Goal: Task Accomplishment & Management: Complete application form

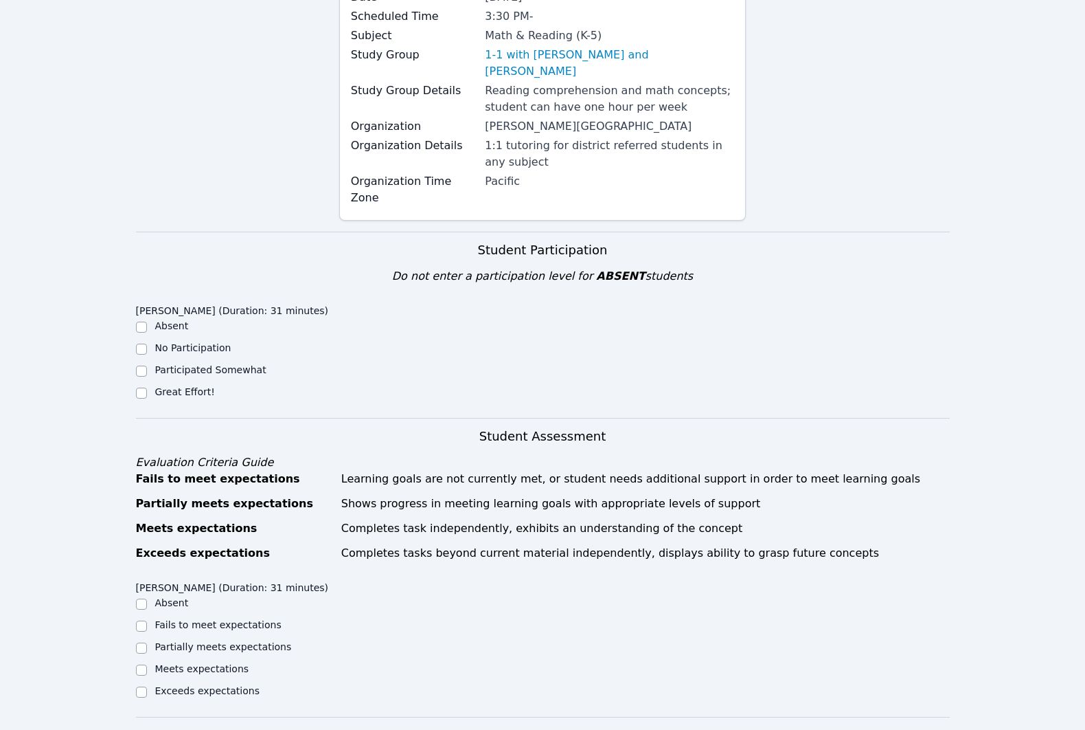
scroll to position [161, 0]
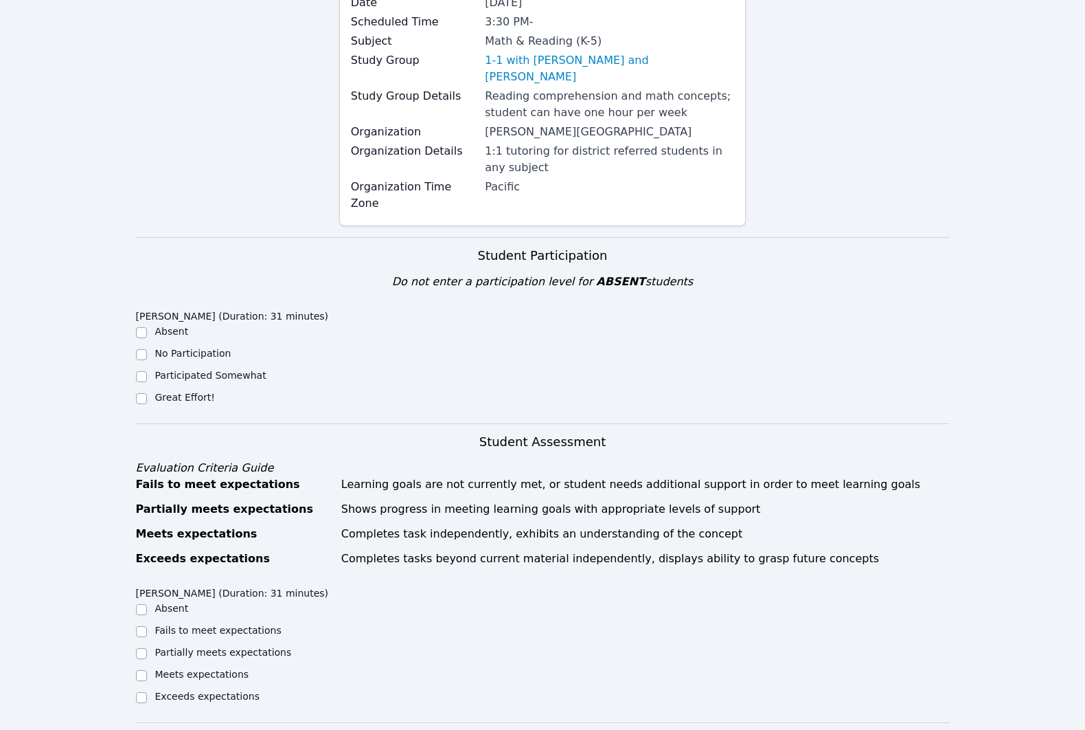
click at [173, 398] on label "Great Effort!" at bounding box center [185, 397] width 60 height 11
click at [147, 398] on input "Great Effort!" at bounding box center [141, 398] width 11 height 11
click at [159, 398] on label "Great Effort!" at bounding box center [185, 397] width 60 height 11
click at [147, 398] on input "Great Effort!" at bounding box center [141, 398] width 11 height 11
checkbox input "true"
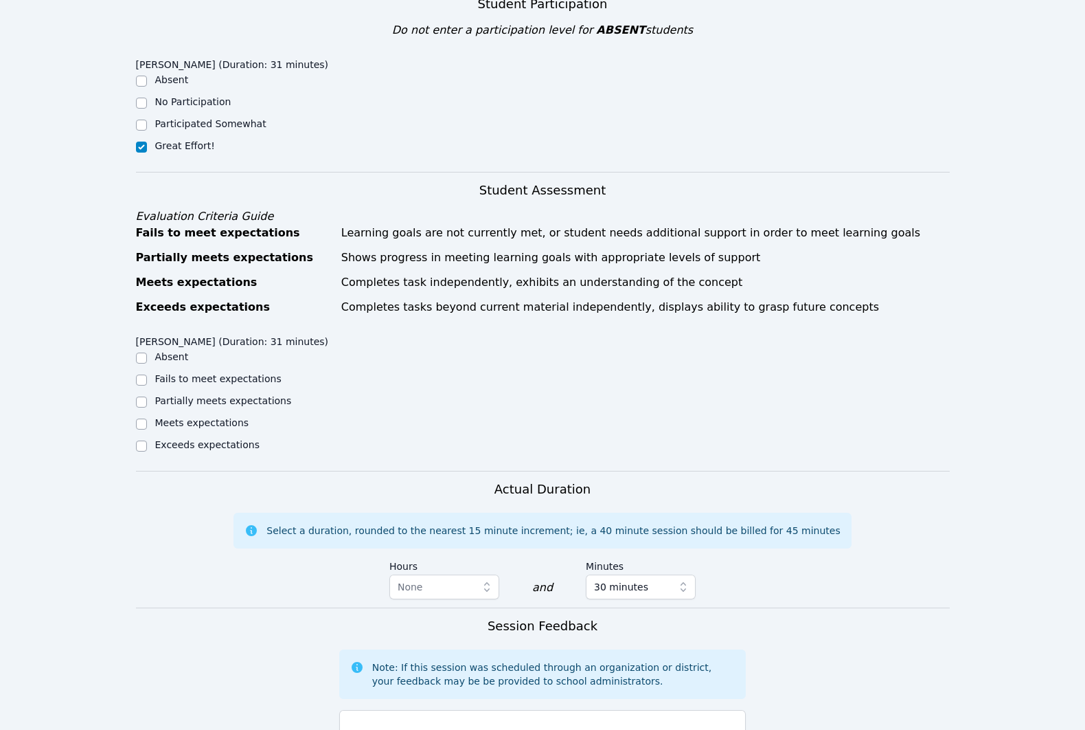
click at [185, 428] on label "Meets expectations" at bounding box center [202, 422] width 94 height 11
click at [147, 429] on input "Meets expectations" at bounding box center [141, 423] width 11 height 11
checkbox input "true"
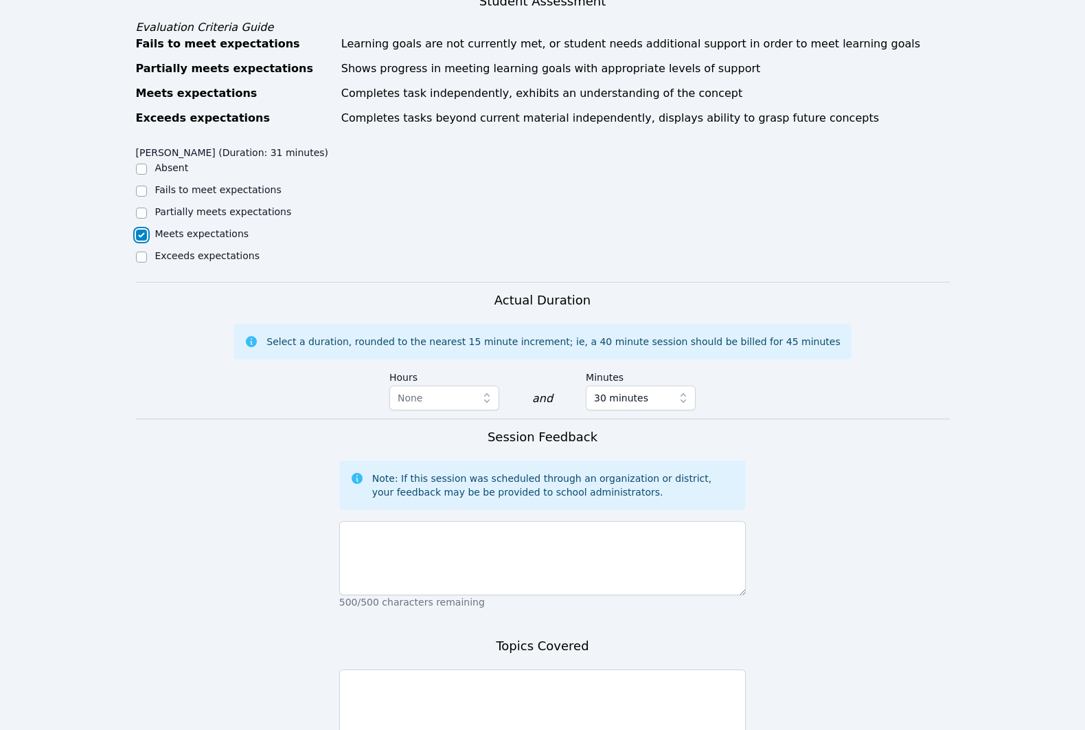
scroll to position [758, 0]
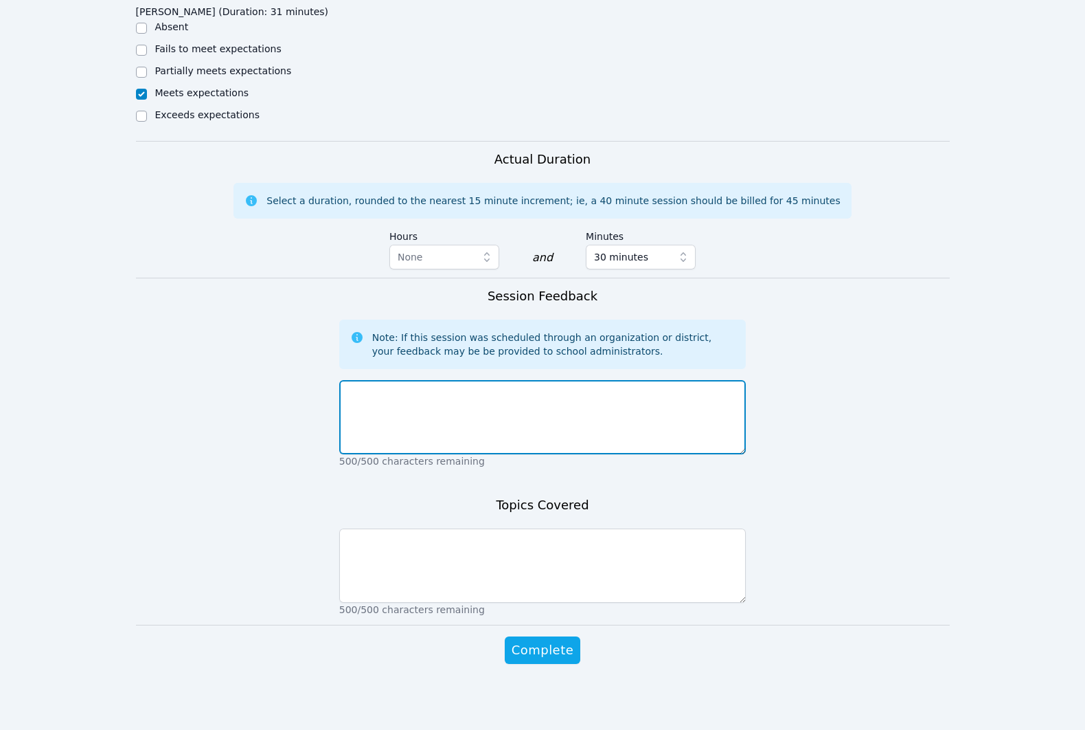
click at [583, 400] on textarea at bounding box center [542, 417] width 407 height 74
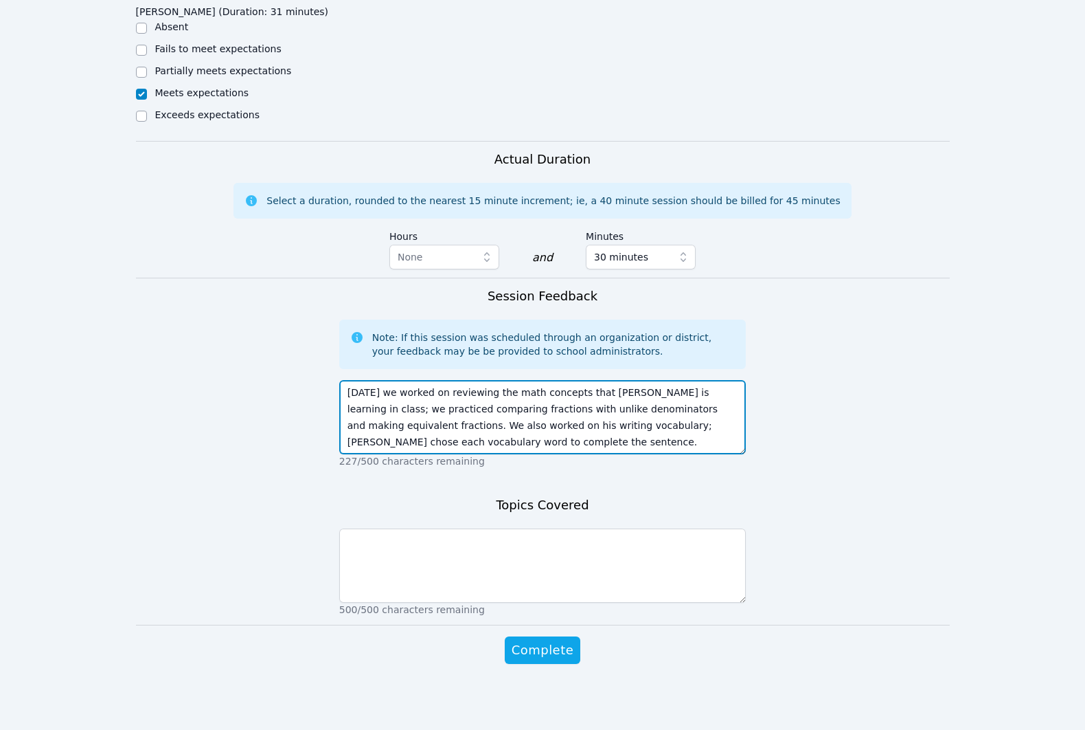
type textarea "[DATE] we worked on reviewing the math concepts that [PERSON_NAME] is learning …"
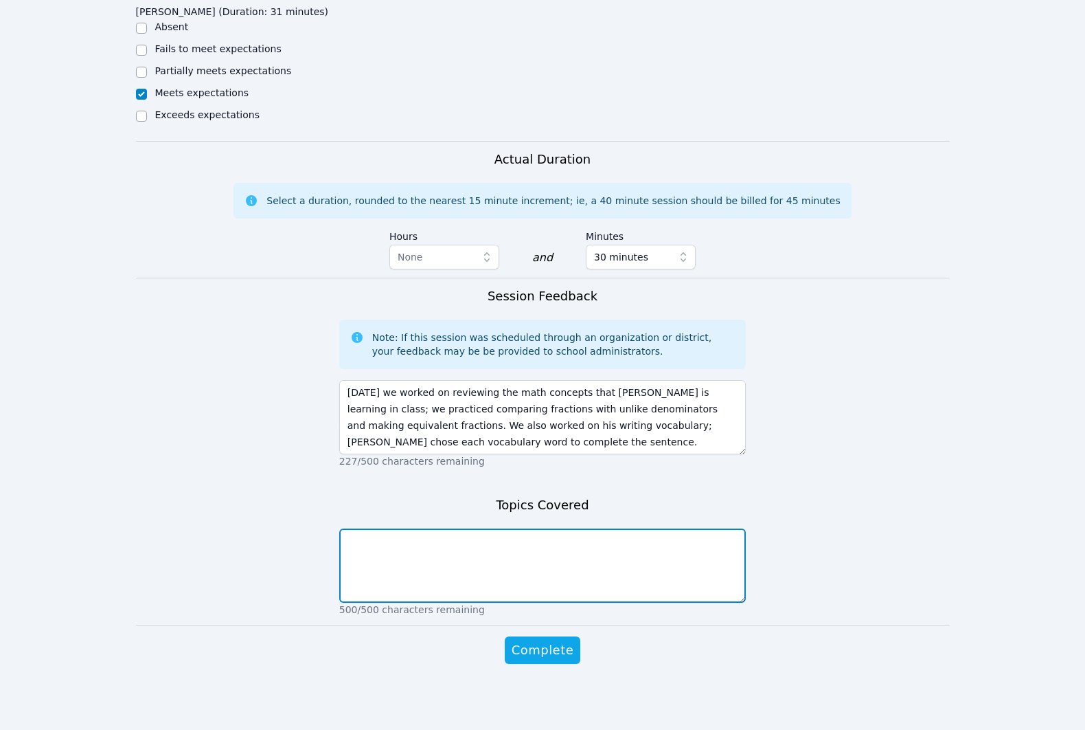
click at [600, 552] on textarea at bounding box center [542, 565] width 407 height 74
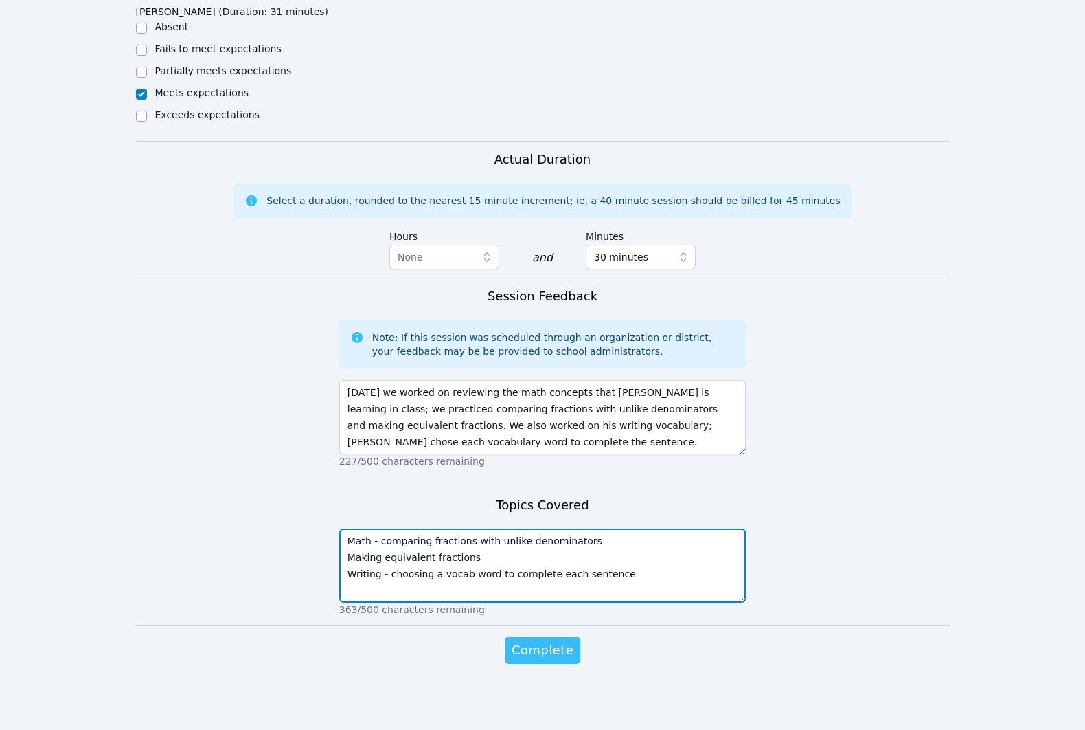
type textarea "Math - comparing fractions with unlike denominators Making equivalent fractions…"
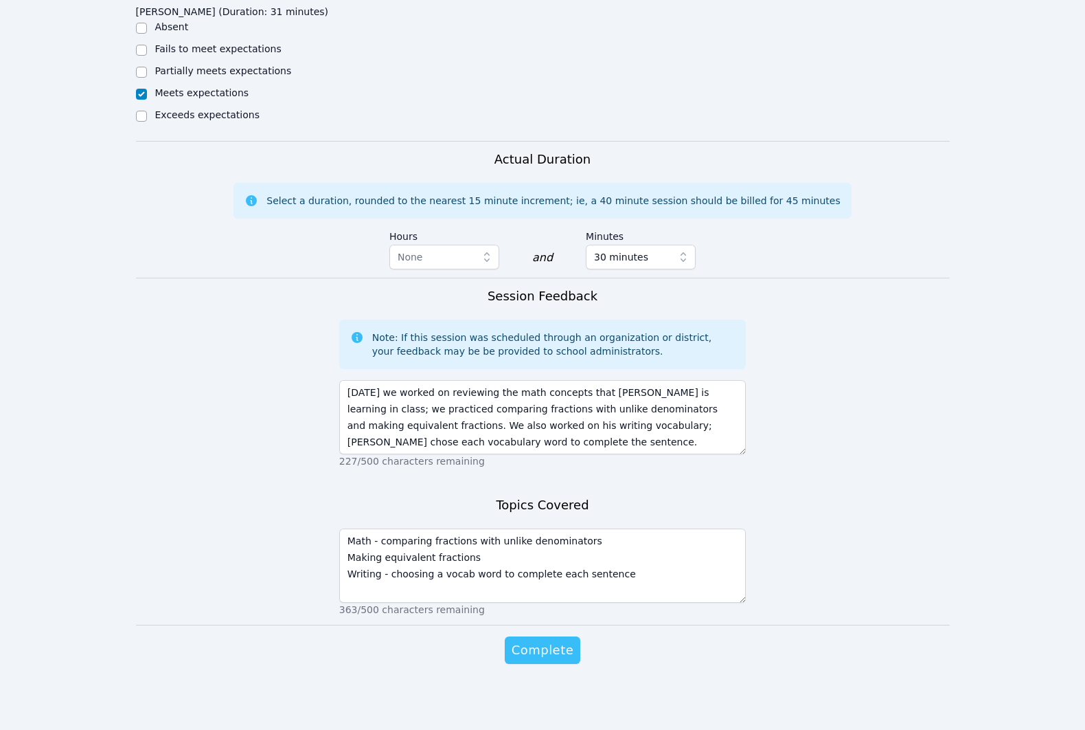
click at [546, 646] on span "Complete" at bounding box center [543, 649] width 62 height 19
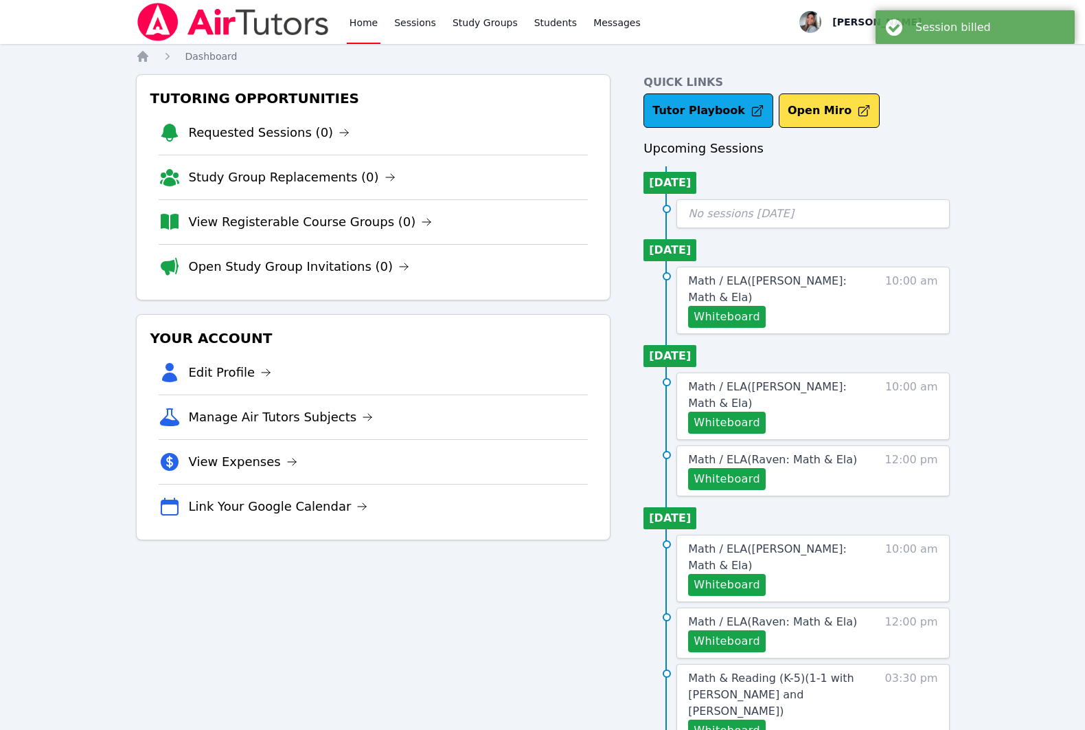
click at [363, 23] on link "Home" at bounding box center [364, 22] width 34 height 44
